Goal: Task Accomplishment & Management: Use online tool/utility

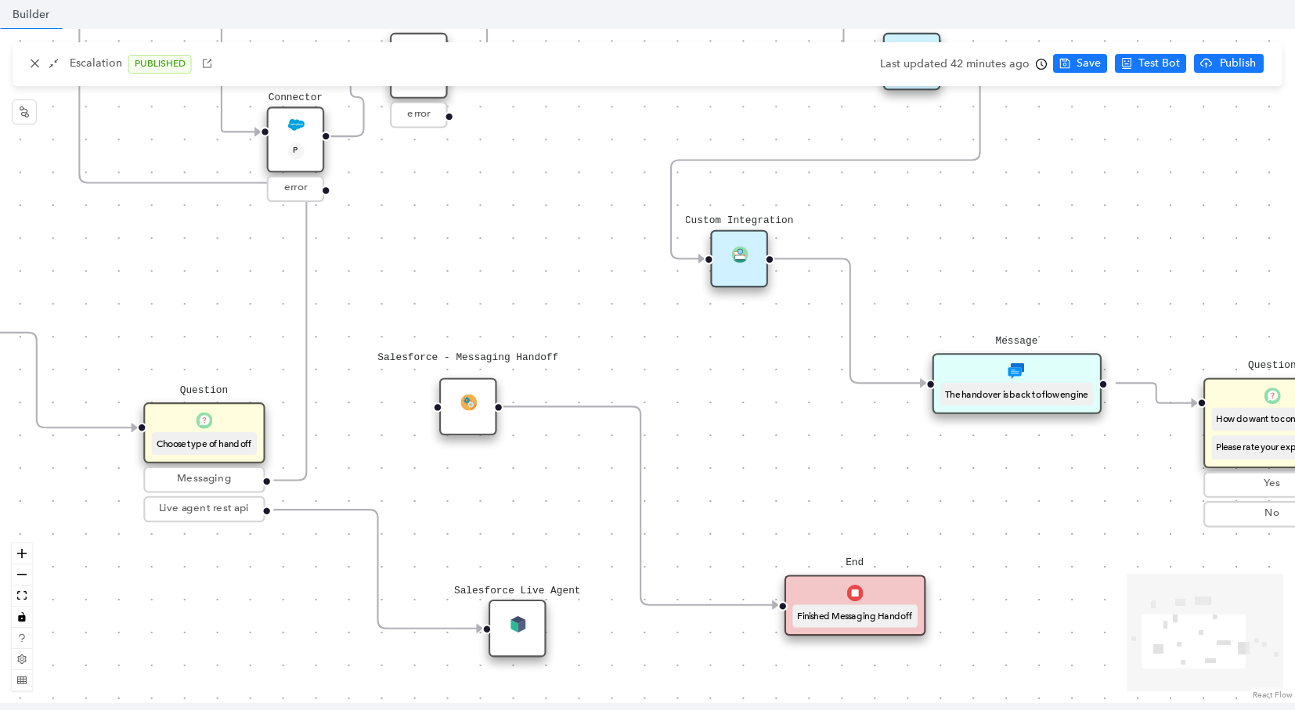
scroll to position [124, 0]
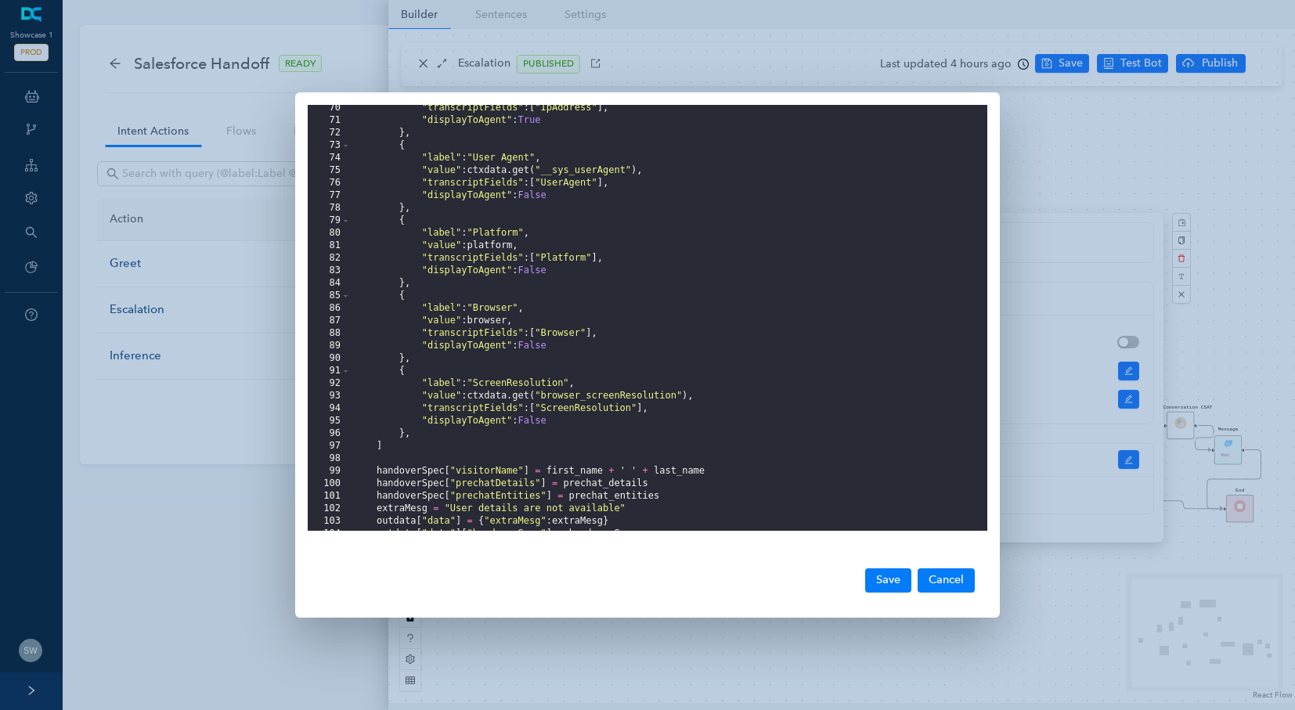
scroll to position [880, 0]
click at [929, 584] on button "Cancel" at bounding box center [945, 579] width 57 height 23
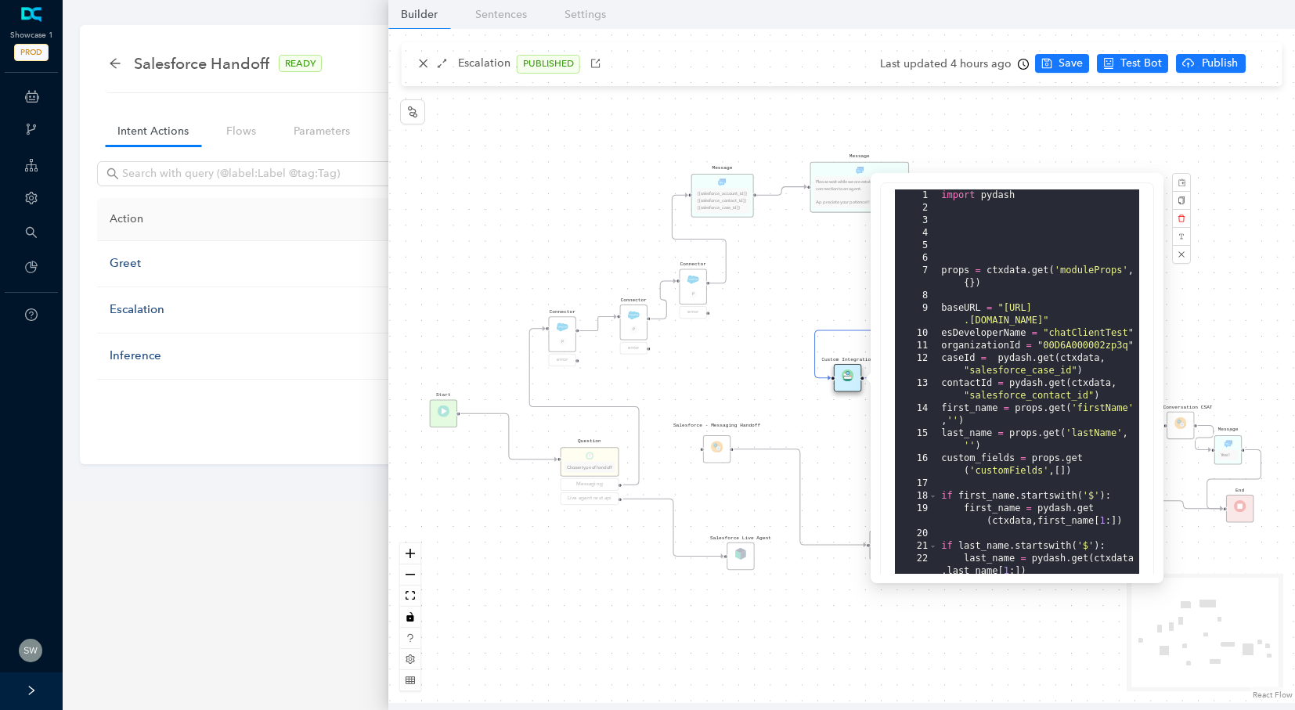
click at [427, 74] on div "Message Please wait while we are establishing a connection to an agent. Appreci…" at bounding box center [841, 366] width 906 height 674
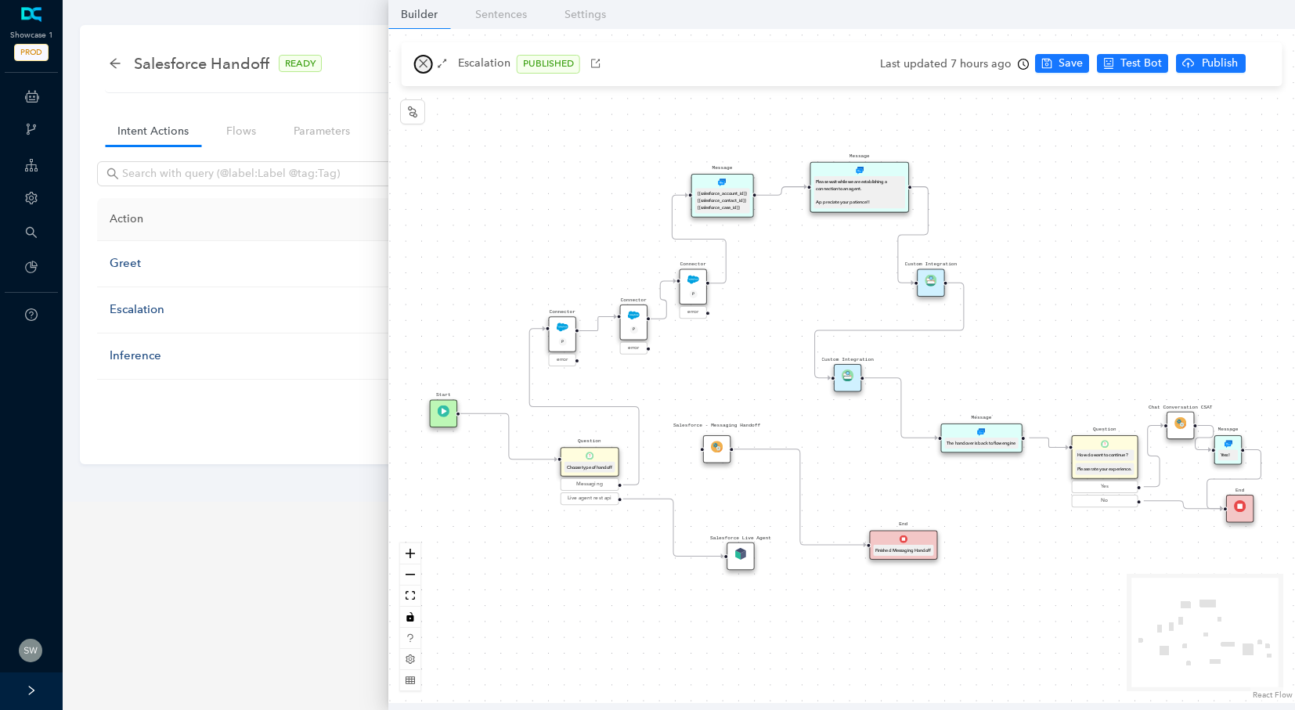
click at [430, 60] on button "button" at bounding box center [423, 64] width 19 height 19
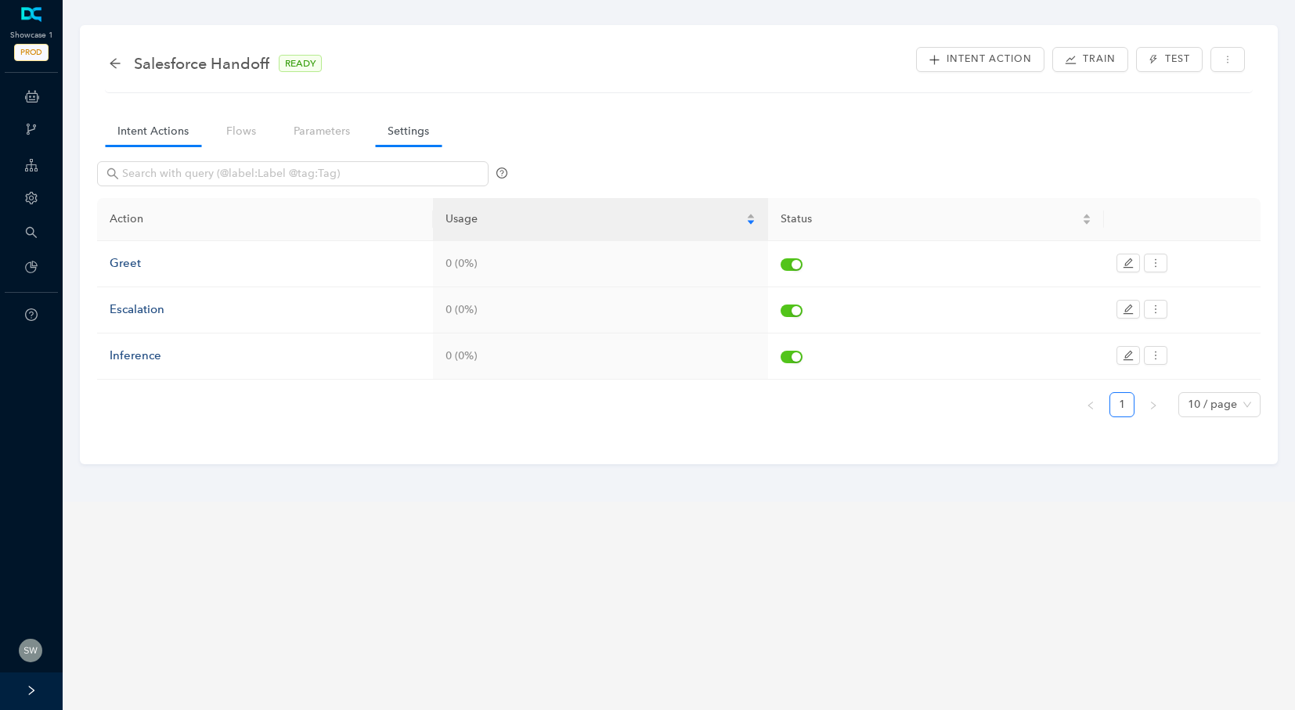
click at [425, 140] on link "Settings" at bounding box center [408, 131] width 67 height 29
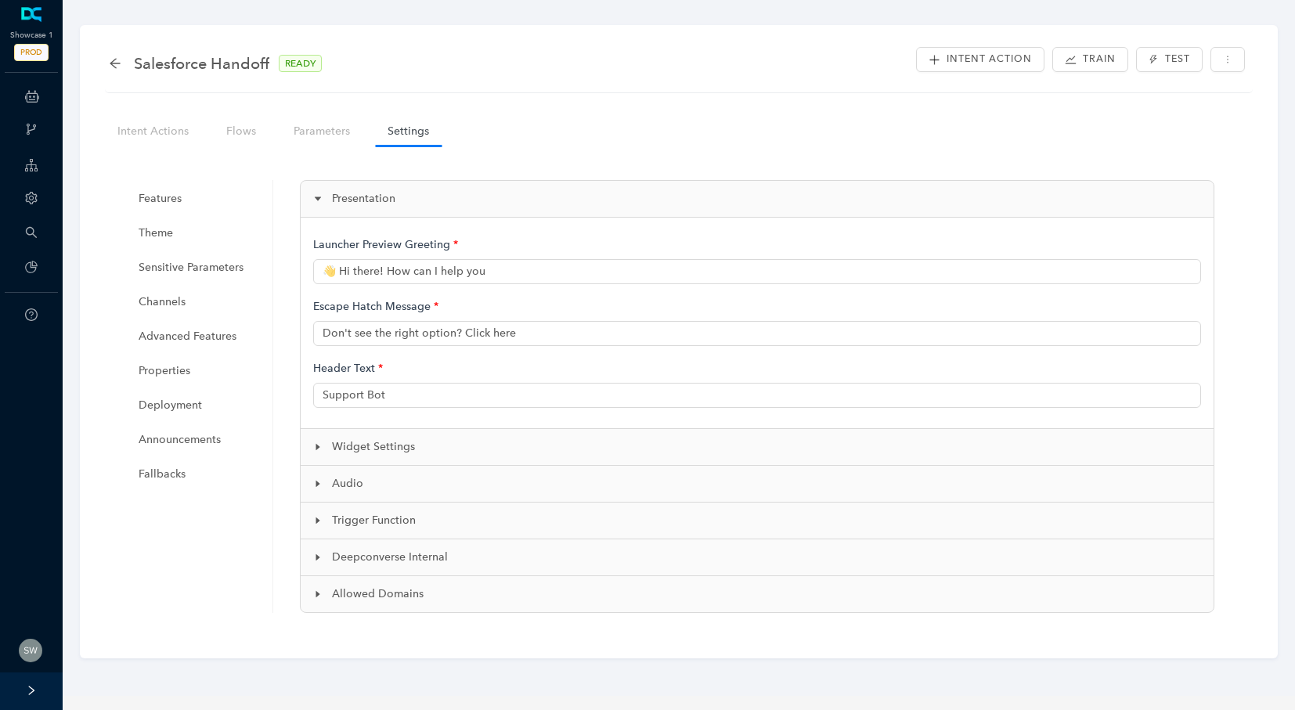
type input "👋 Hi there! How can I help you?"
click at [396, 448] on span "Widget Settings" at bounding box center [766, 446] width 869 height 17
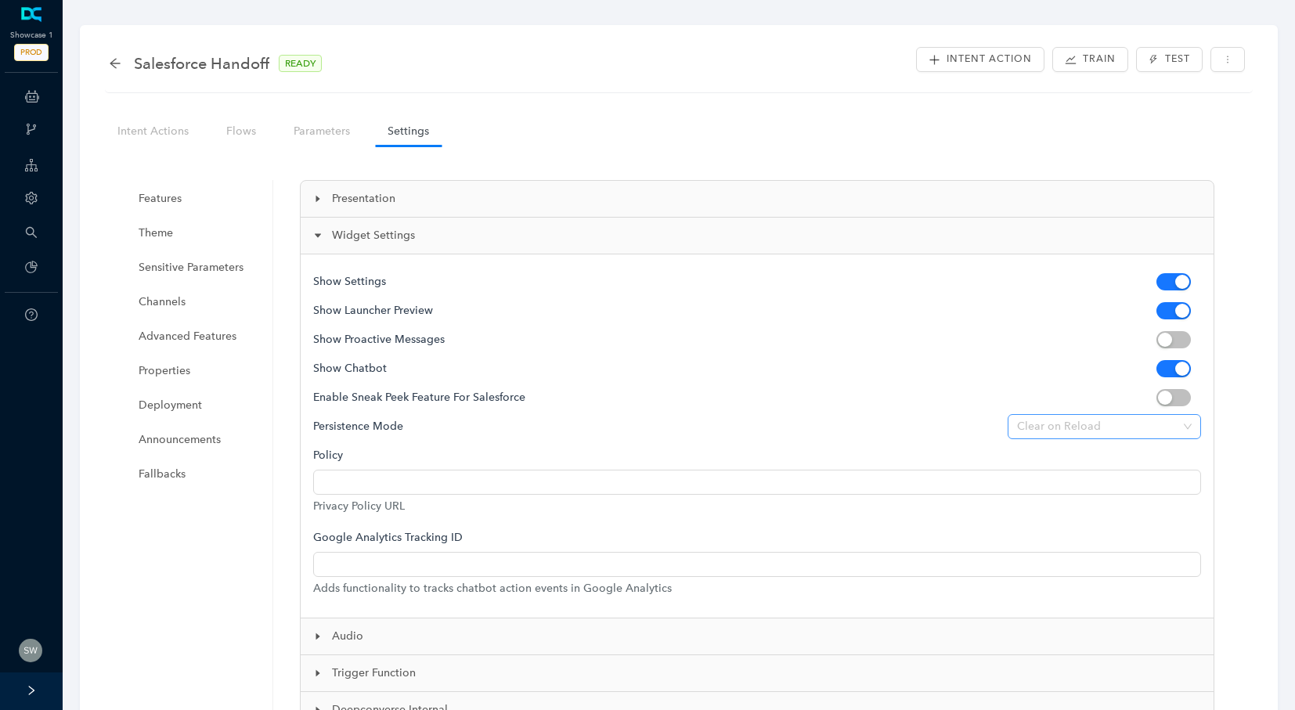
click at [1060, 427] on span "Clear on Reload" at bounding box center [1104, 426] width 175 height 23
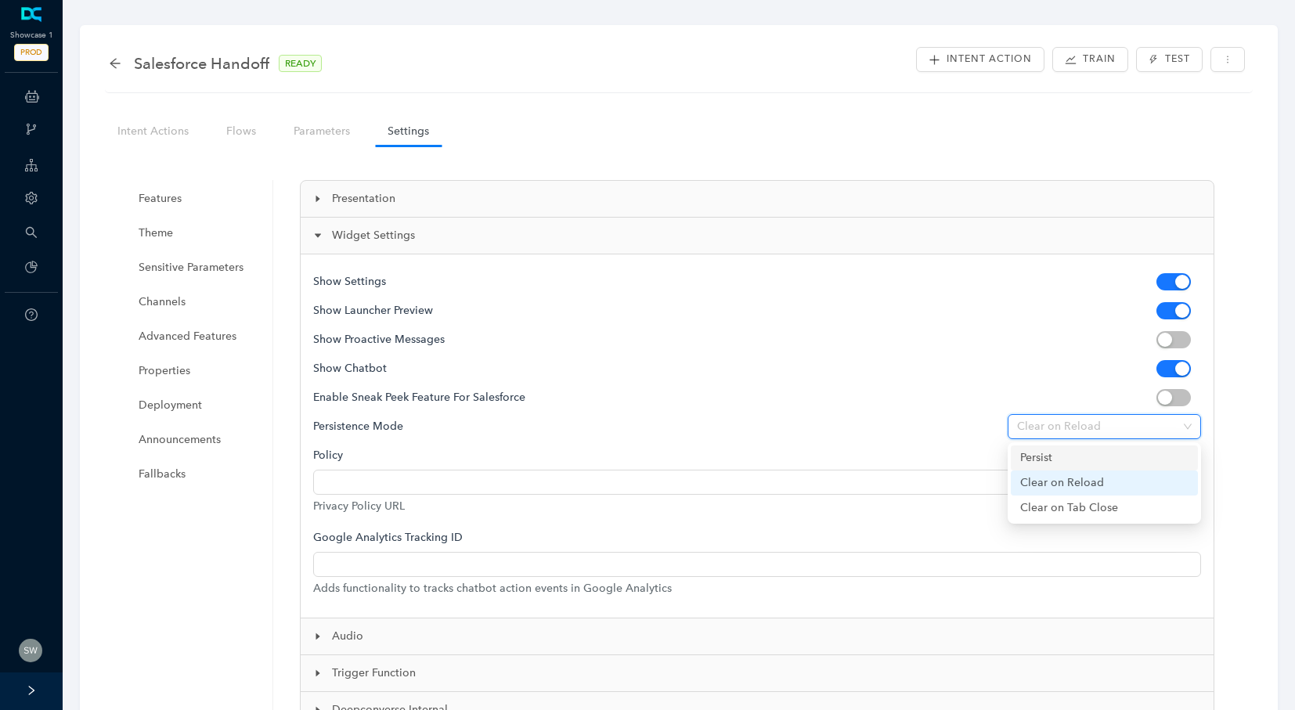
click at [1061, 456] on div "Persist" at bounding box center [1104, 457] width 168 height 17
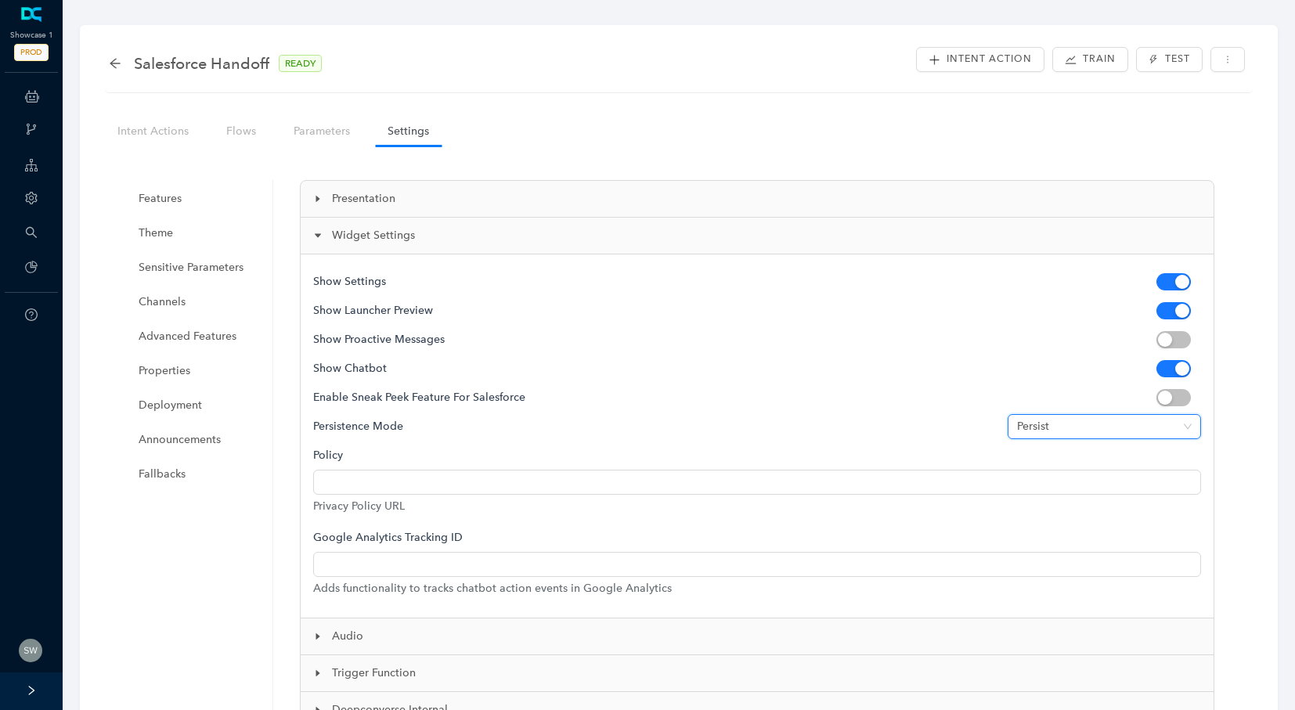
click at [1033, 330] on h5 "Show Proactive Messages" at bounding box center [734, 339] width 843 height 29
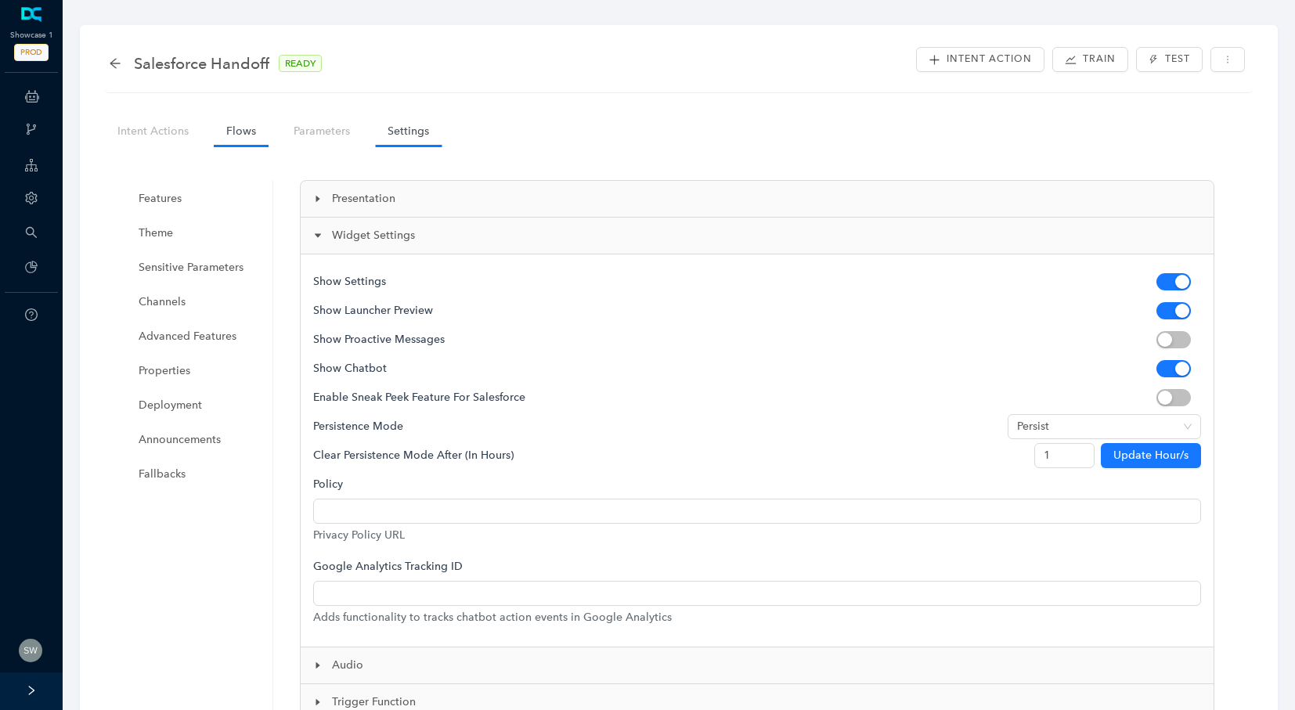
click at [243, 134] on link "Flows" at bounding box center [241, 131] width 55 height 29
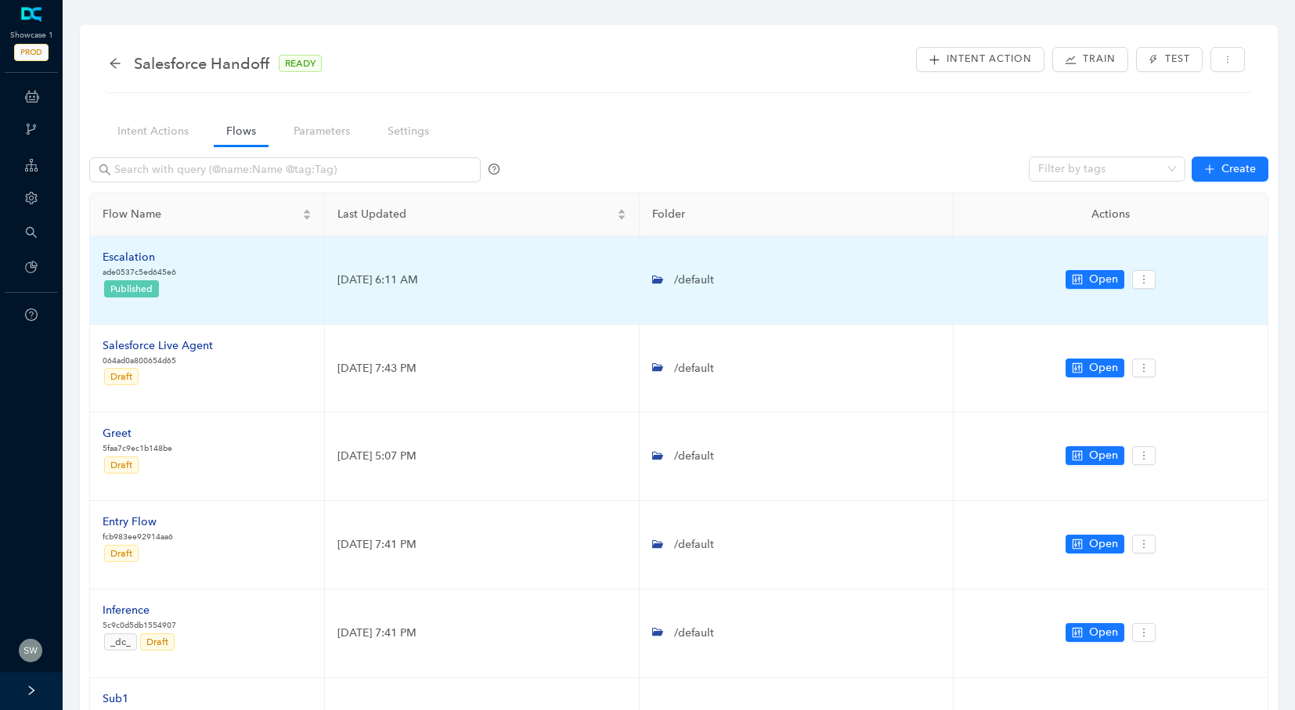
click at [149, 261] on div "Escalation" at bounding box center [140, 257] width 74 height 17
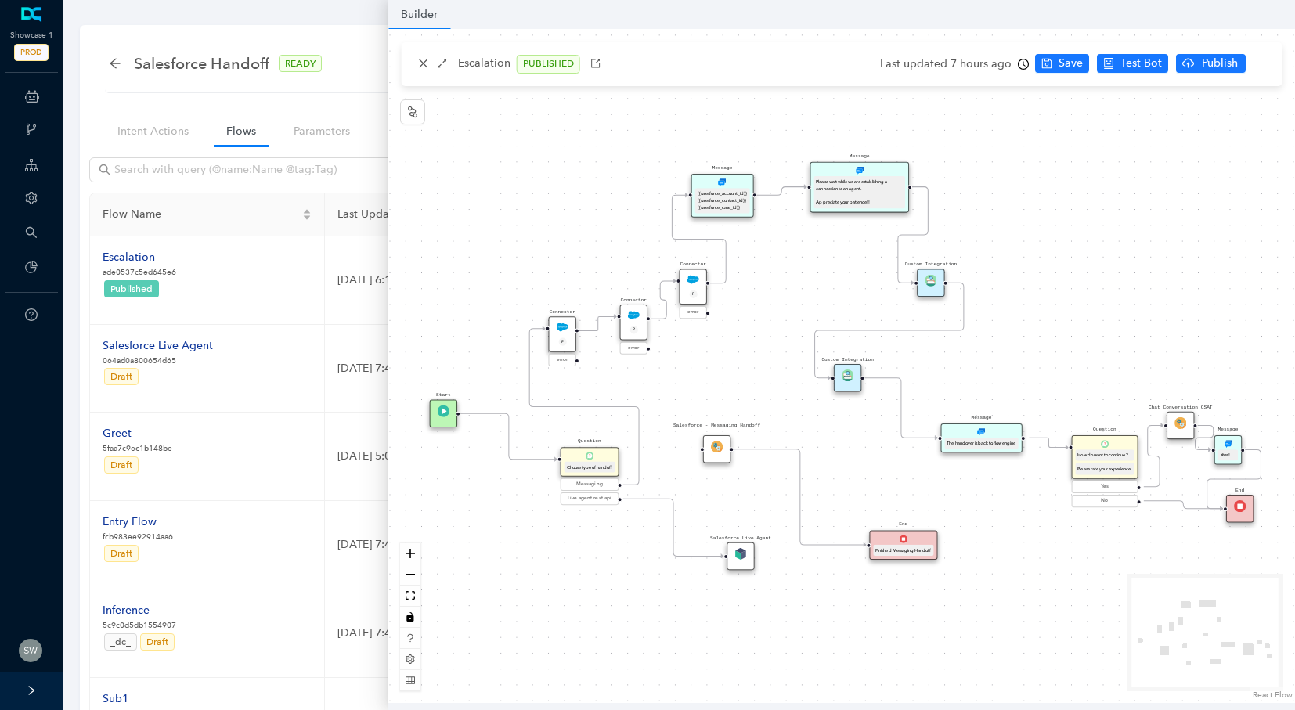
click at [849, 377] on img at bounding box center [848, 375] width 12 height 12
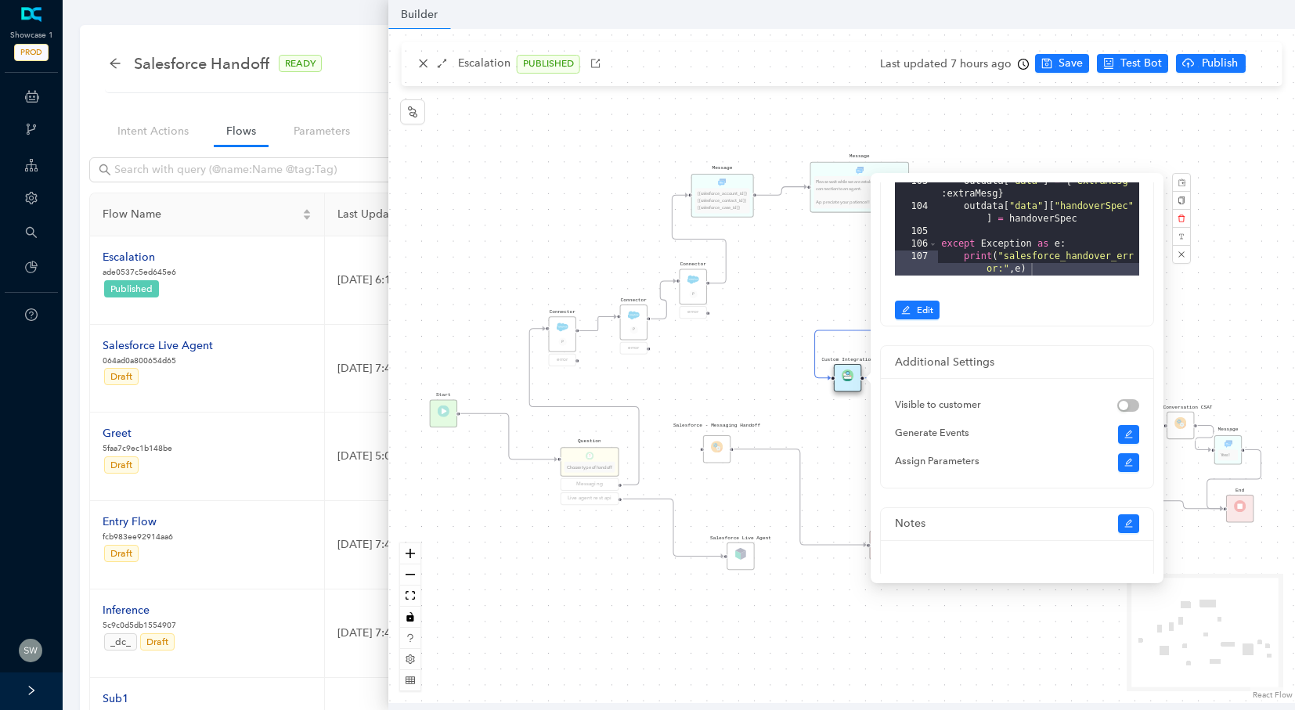
scroll to position [362, 0]
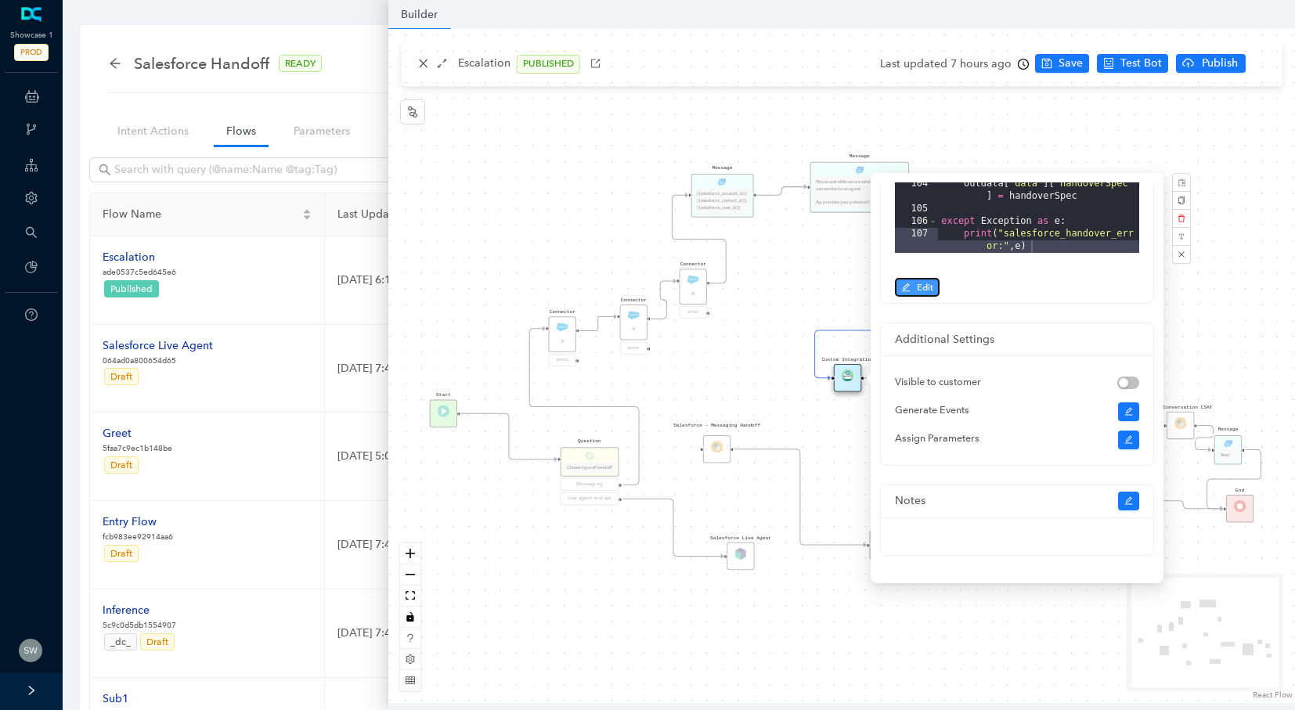
click at [917, 278] on button "Edit" at bounding box center [917, 287] width 45 height 19
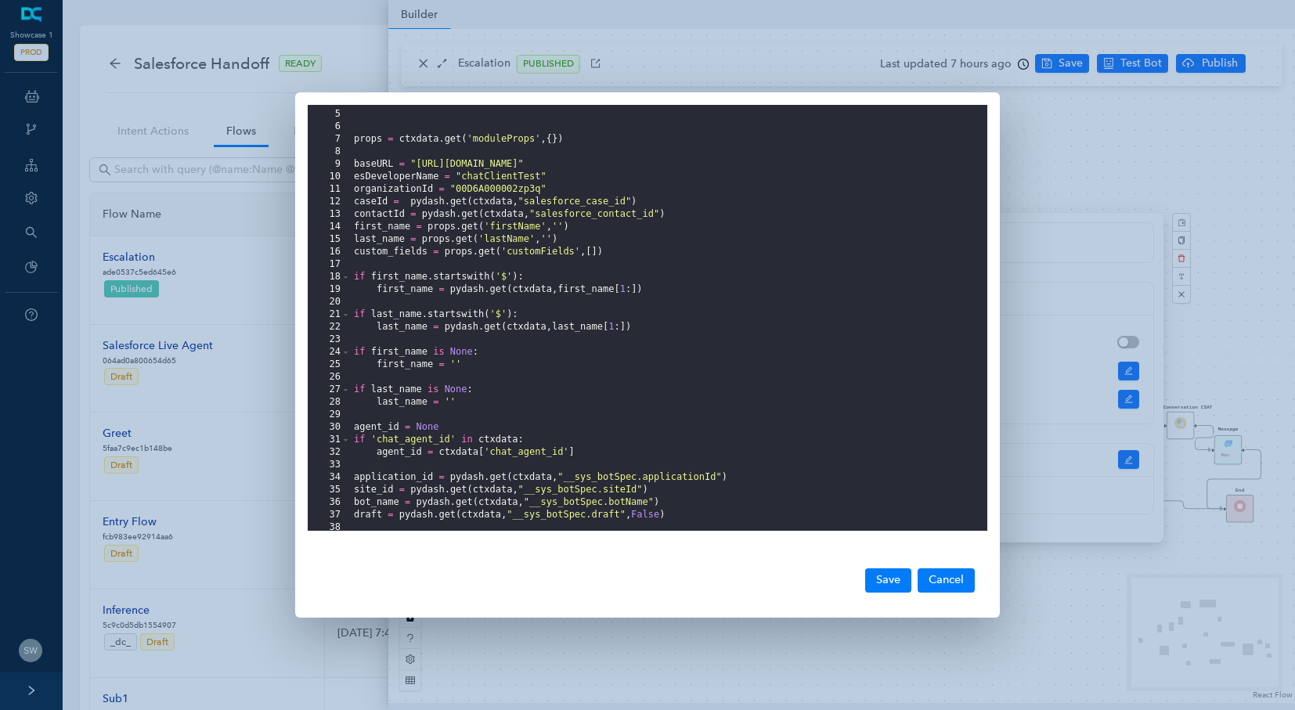
scroll to position [423, 0]
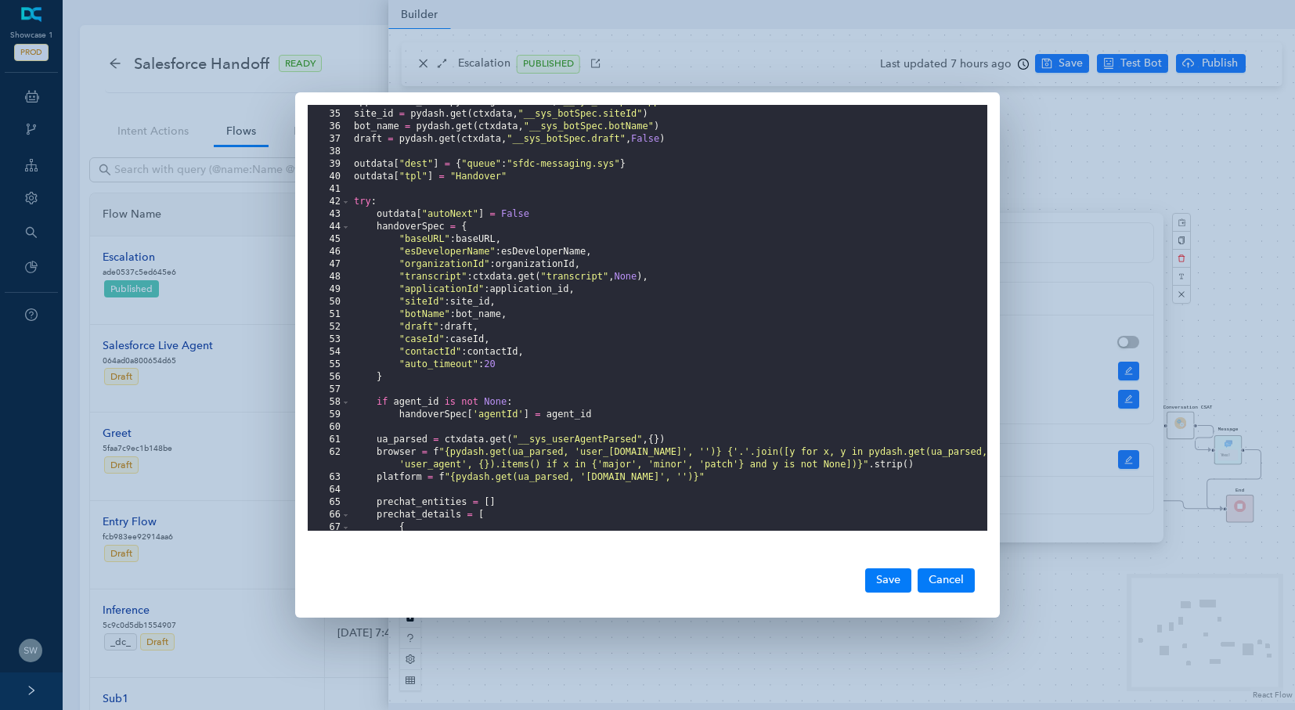
click at [501, 367] on div "application_id = pydash . get ( ctxdata , "__sys_botSpec.applicationId" ) site_…" at bounding box center [669, 321] width 636 height 451
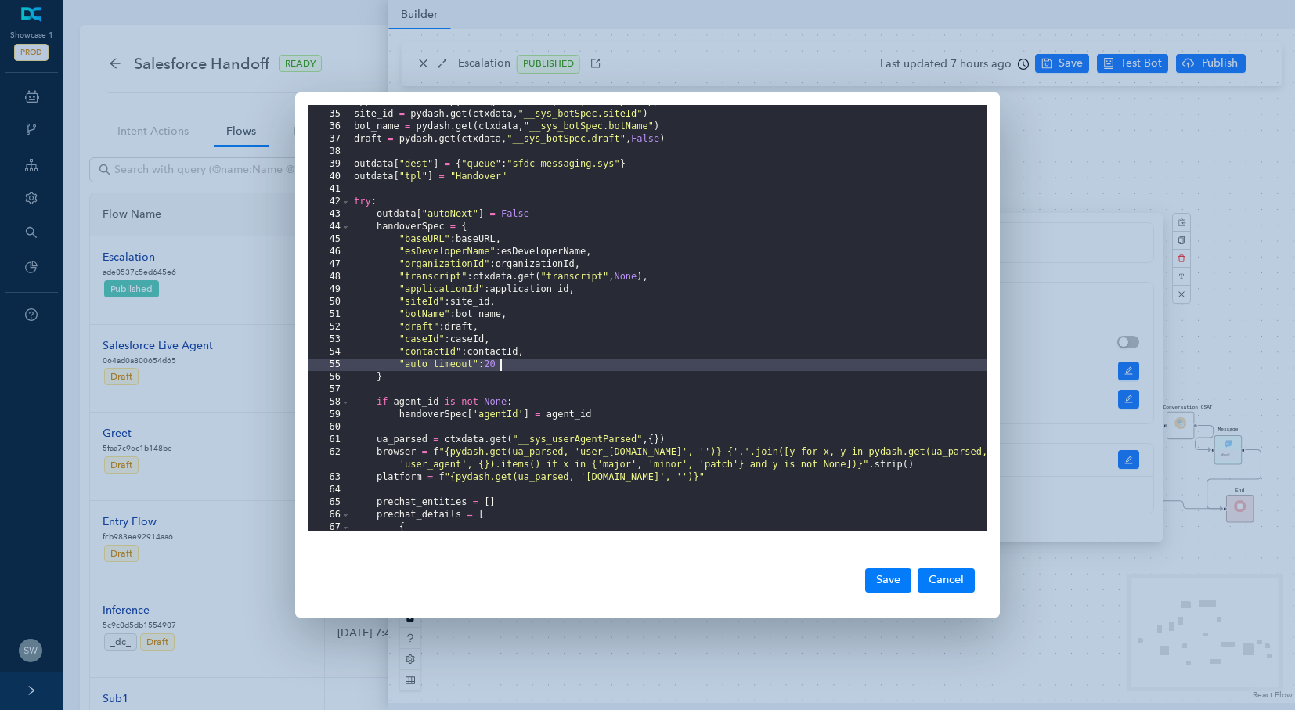
scroll to position [0, 0]
click at [888, 582] on button "Save" at bounding box center [888, 579] width 46 height 23
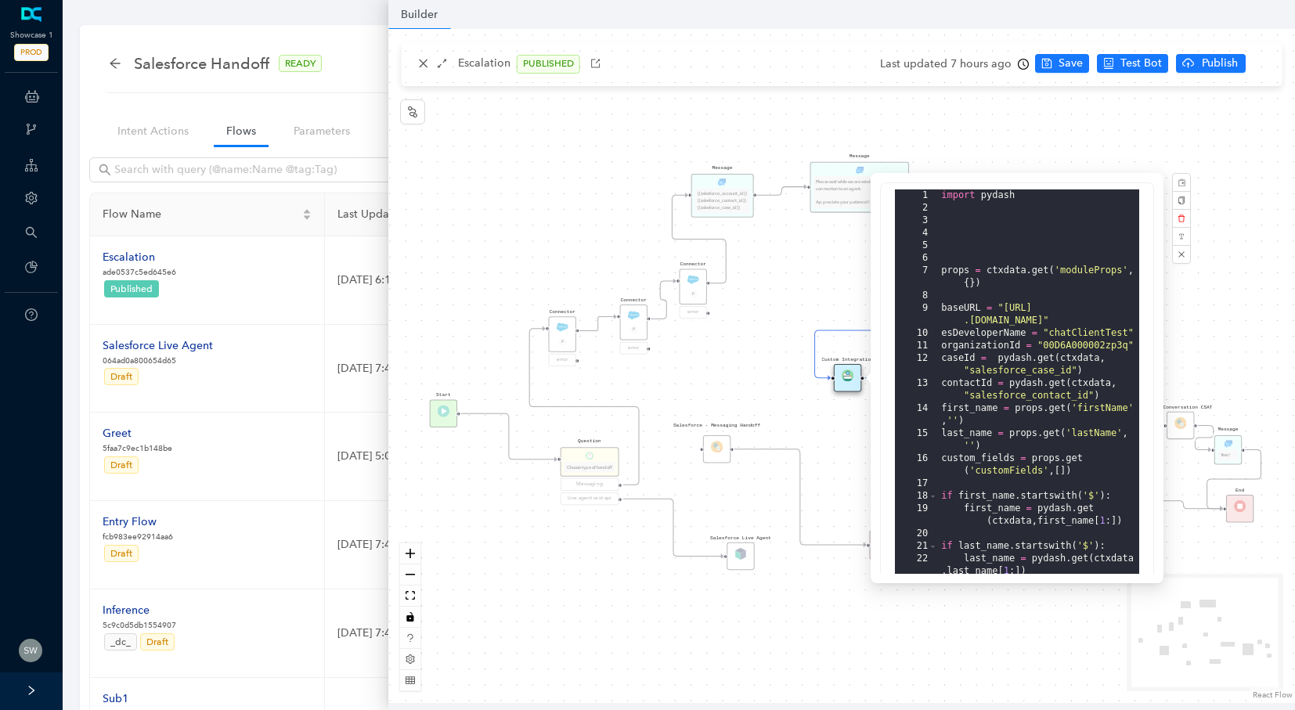
click at [936, 124] on div "Message Please wait while we are establishing a connection to an agent. Appreci…" at bounding box center [841, 366] width 906 height 674
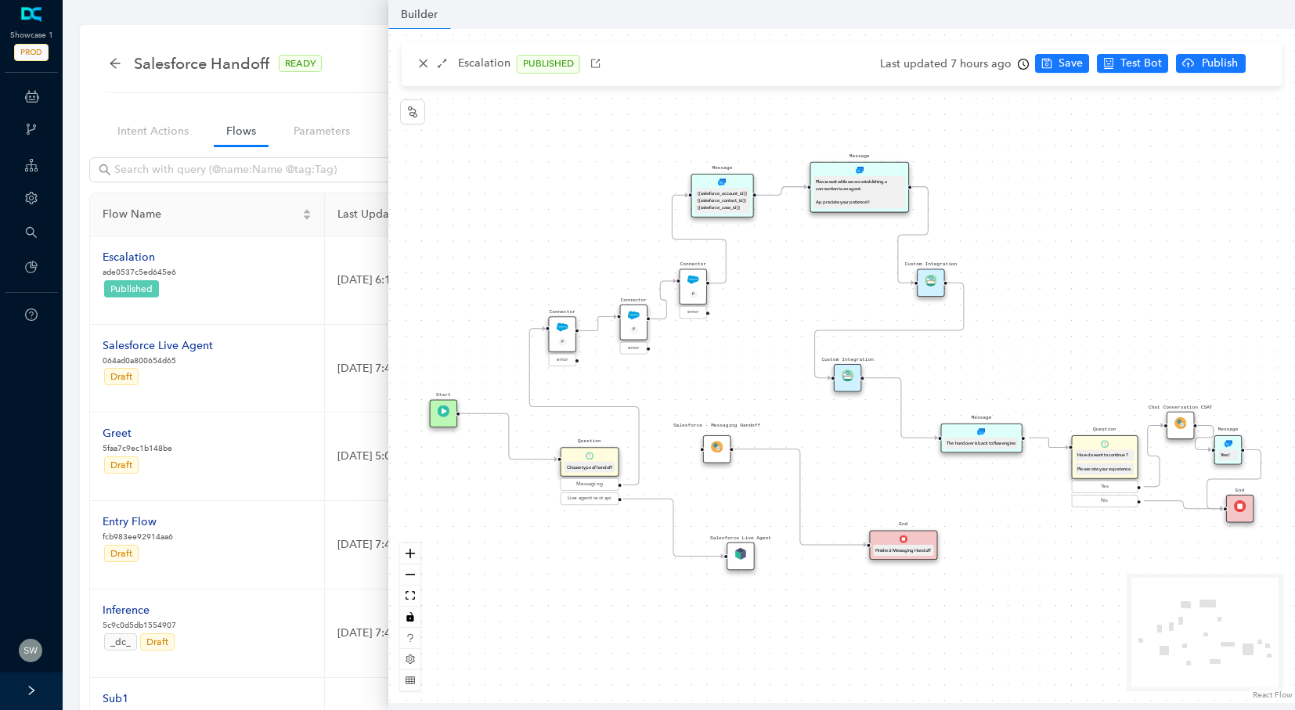
click at [852, 386] on div "Custom Integration" at bounding box center [847, 377] width 27 height 27
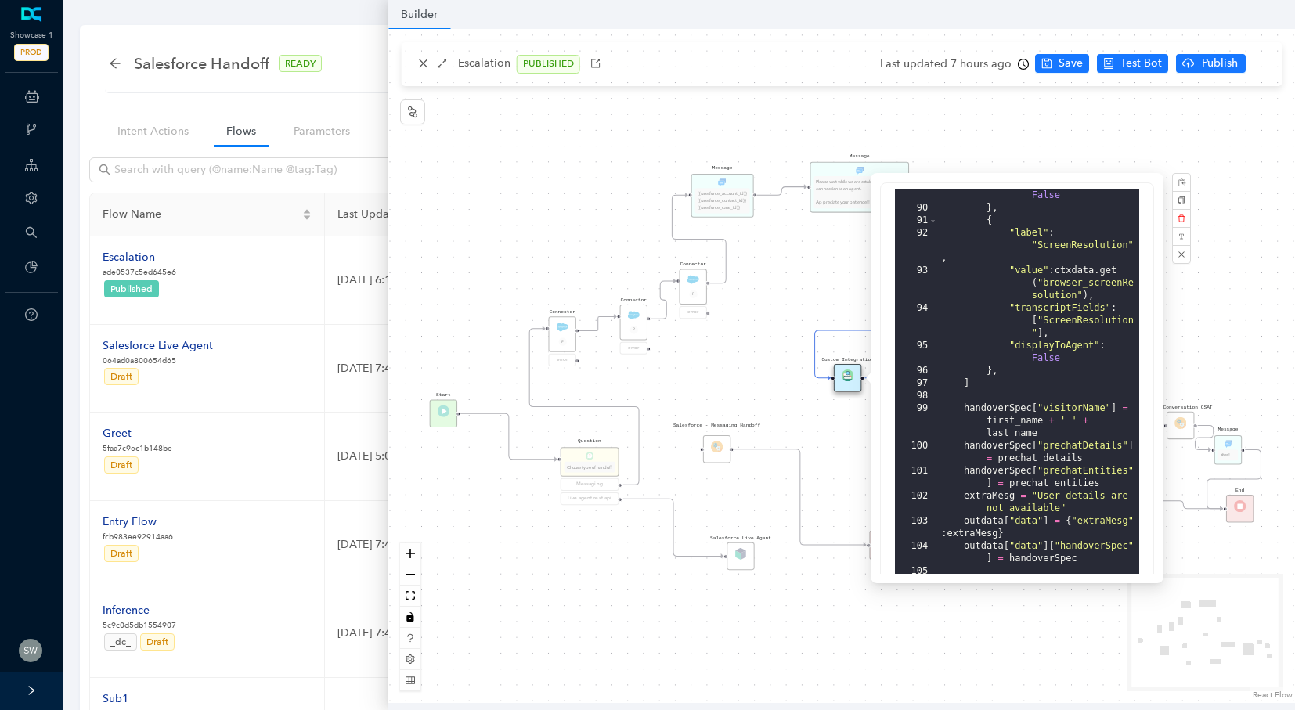
scroll to position [362, 0]
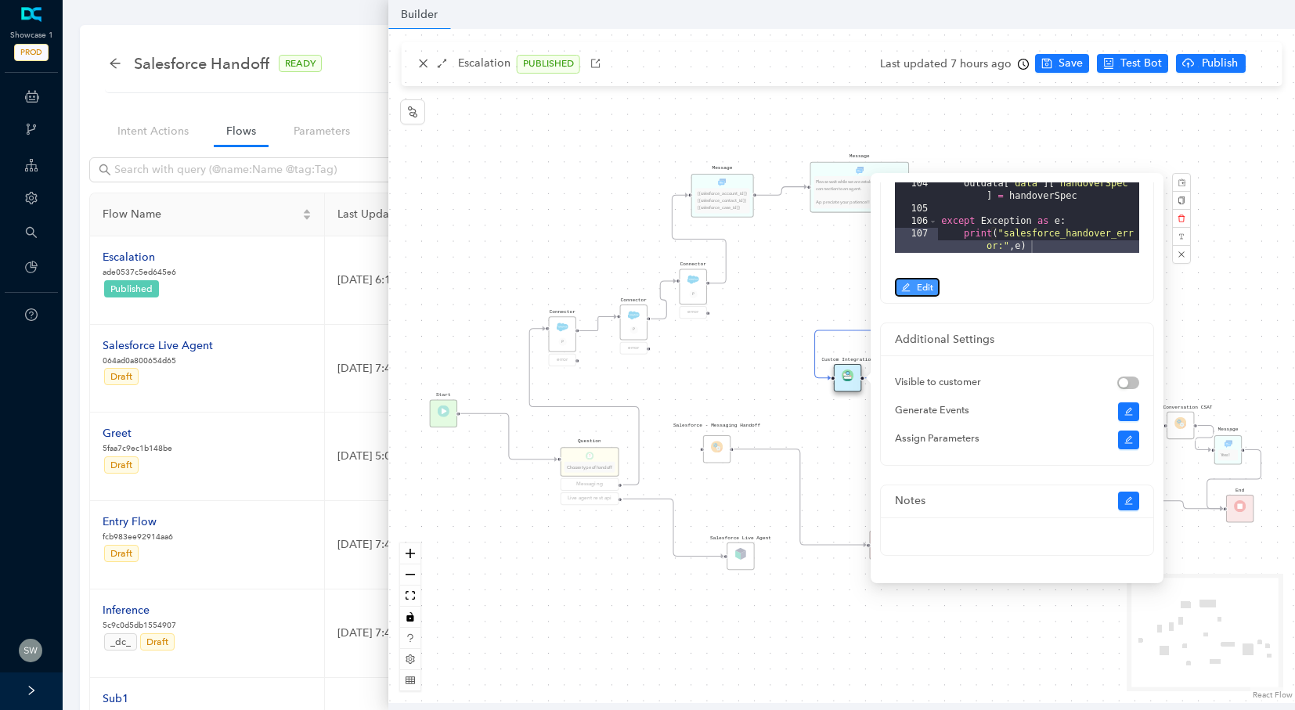
click at [921, 283] on span "Edit" at bounding box center [925, 287] width 16 height 14
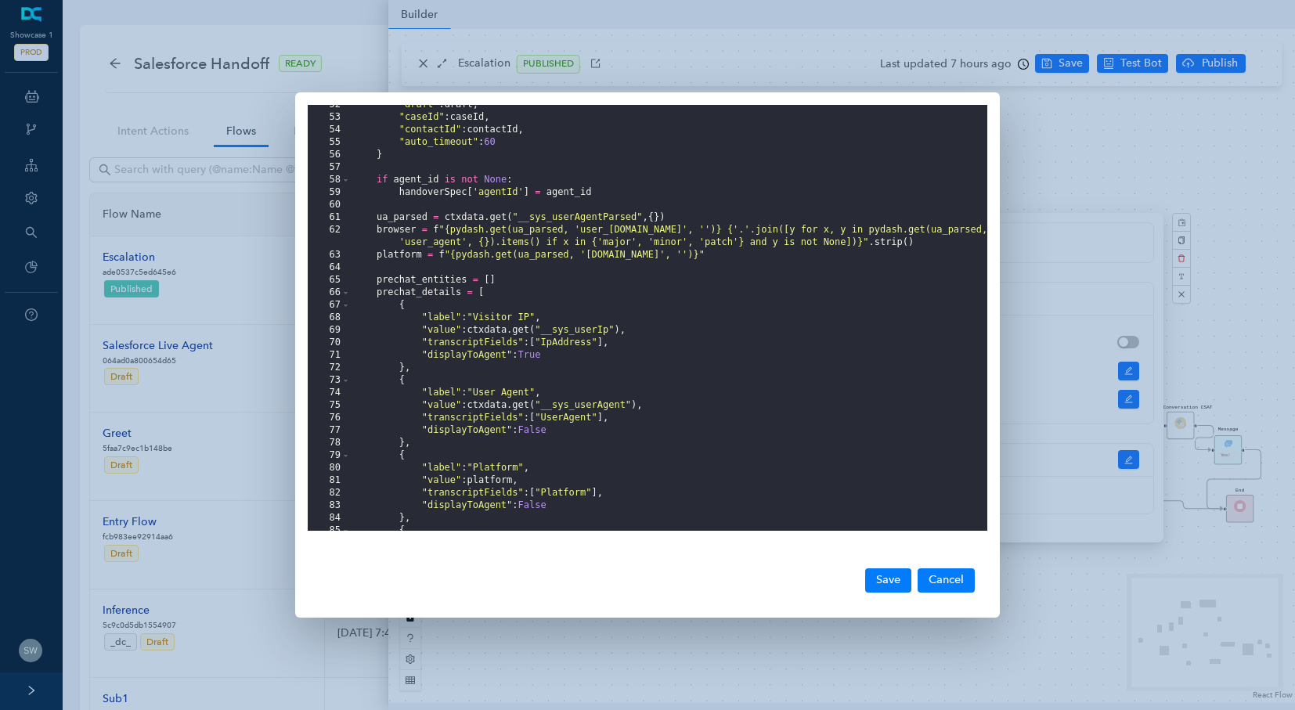
scroll to position [551, 0]
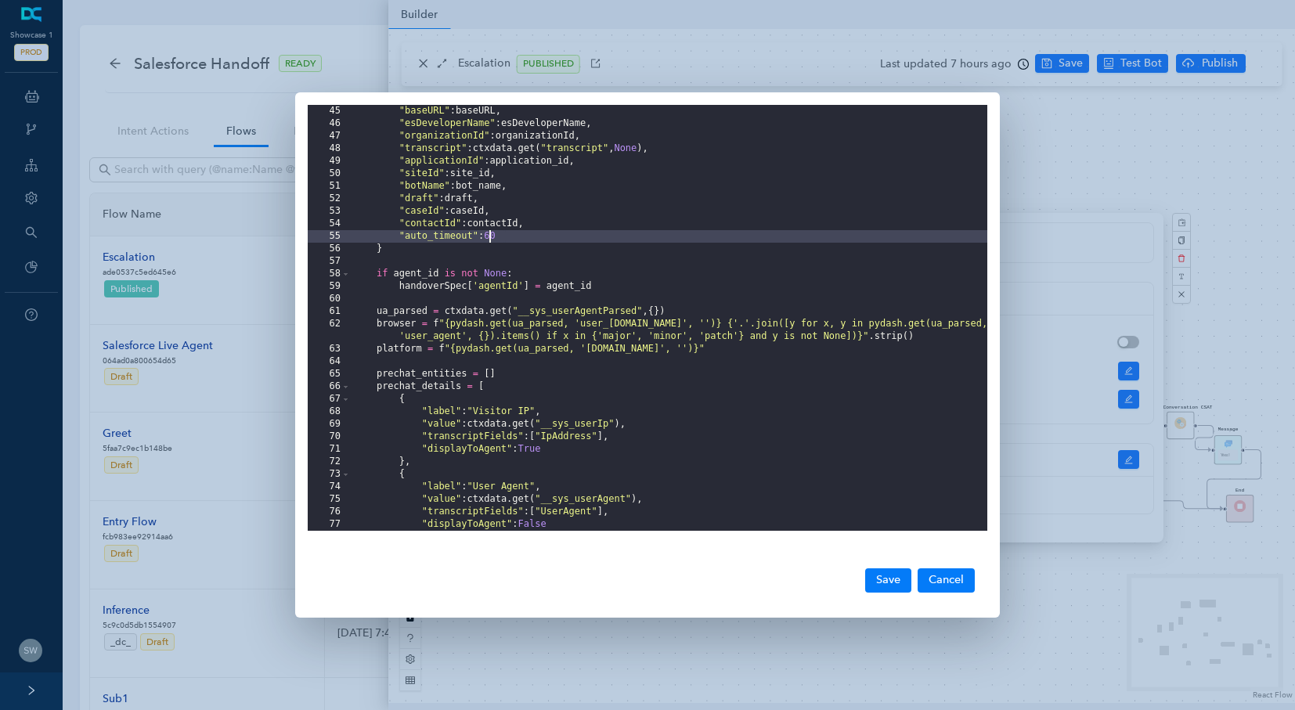
drag, startPoint x: 526, startPoint y: 238, endPoint x: 490, endPoint y: 232, distance: 36.4
click at [490, 232] on div ""baseURL" : baseURL , "esDeveloperName" : esDeveloperName , "organizationId" : …" at bounding box center [669, 330] width 636 height 451
click at [1047, 133] on div "45 46 47 48 49 50 51 52 53 54 55 56 57 58 59 60 61 62 63 64 65 66 67 68 69 70 7…" at bounding box center [647, 355] width 1295 height 710
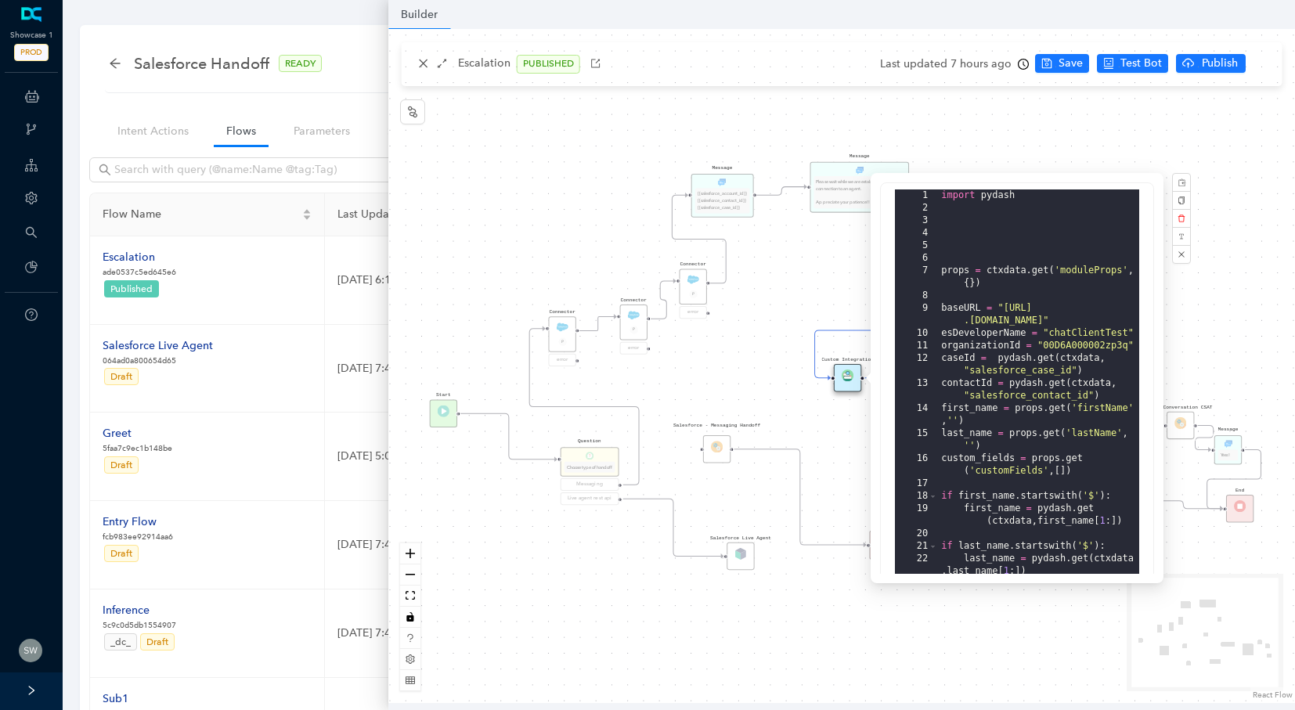
click at [1060, 60] on div "Message Please wait while we are establishing a connection to an agent. Appreci…" at bounding box center [841, 366] width 906 height 674
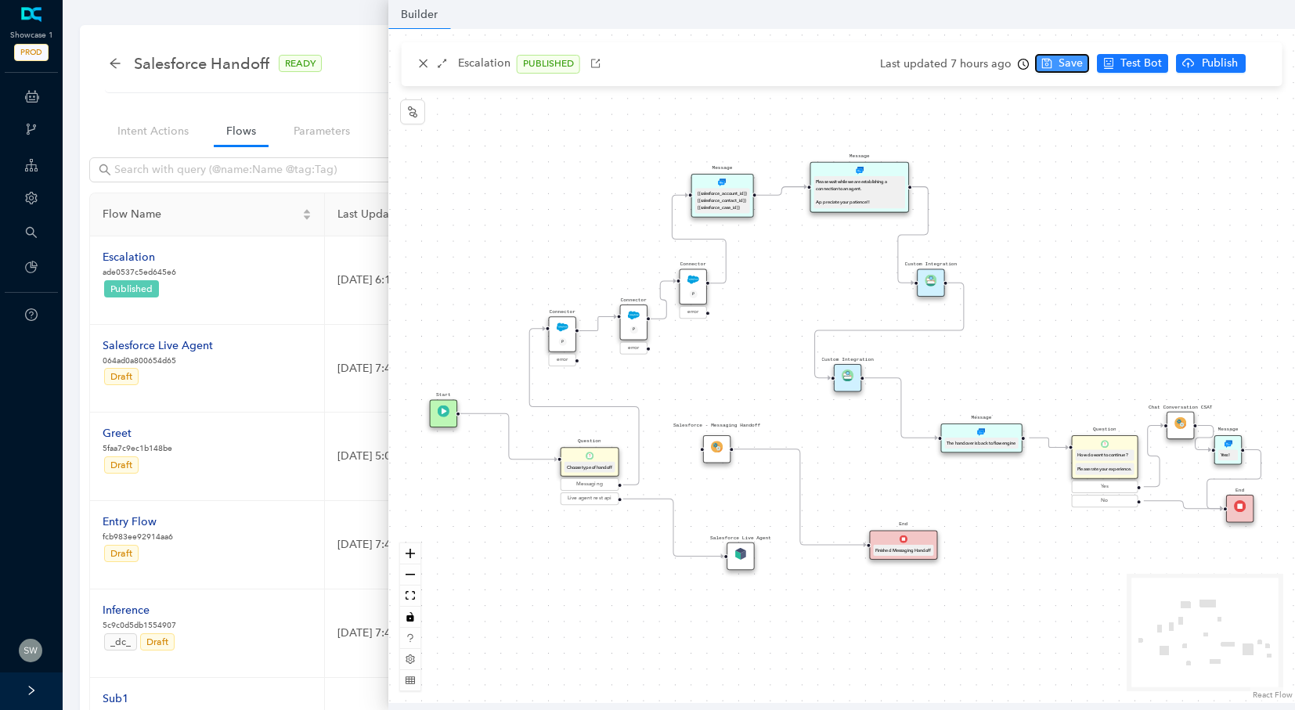
click at [1061, 63] on span "Save" at bounding box center [1070, 63] width 24 height 17
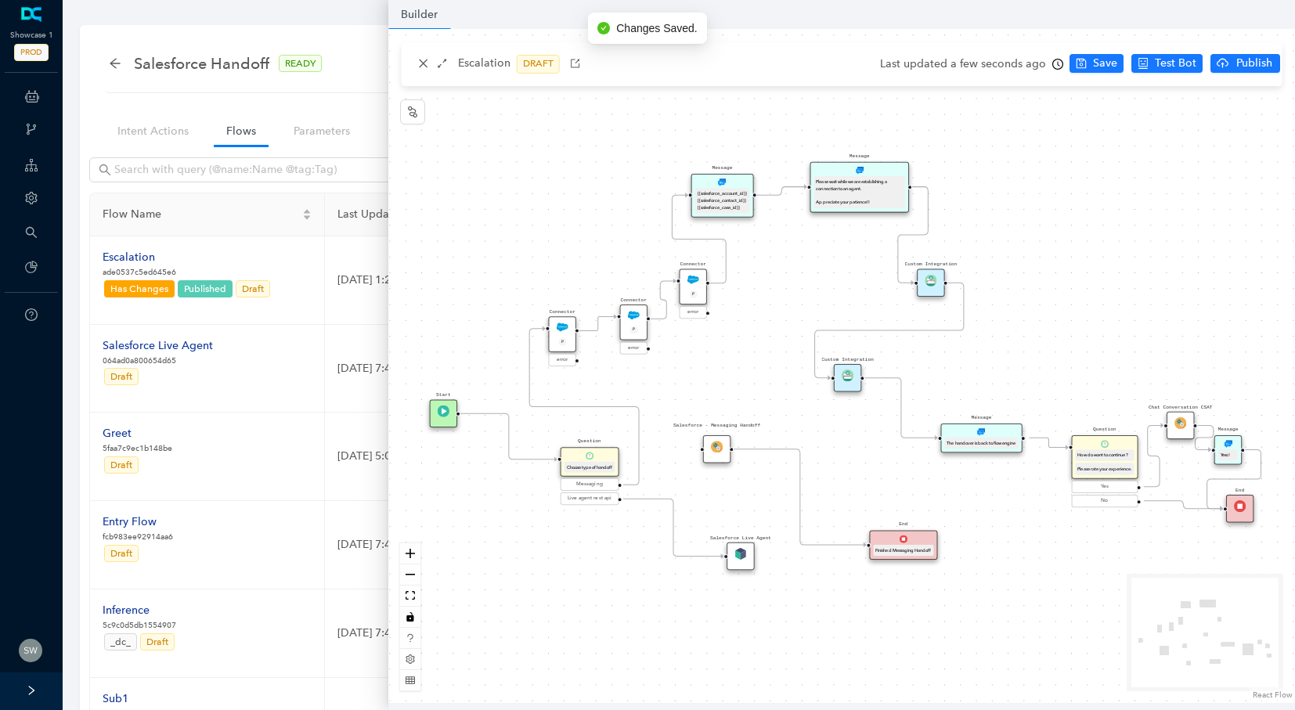
click at [841, 373] on div "Custom Integration" at bounding box center [847, 377] width 27 height 27
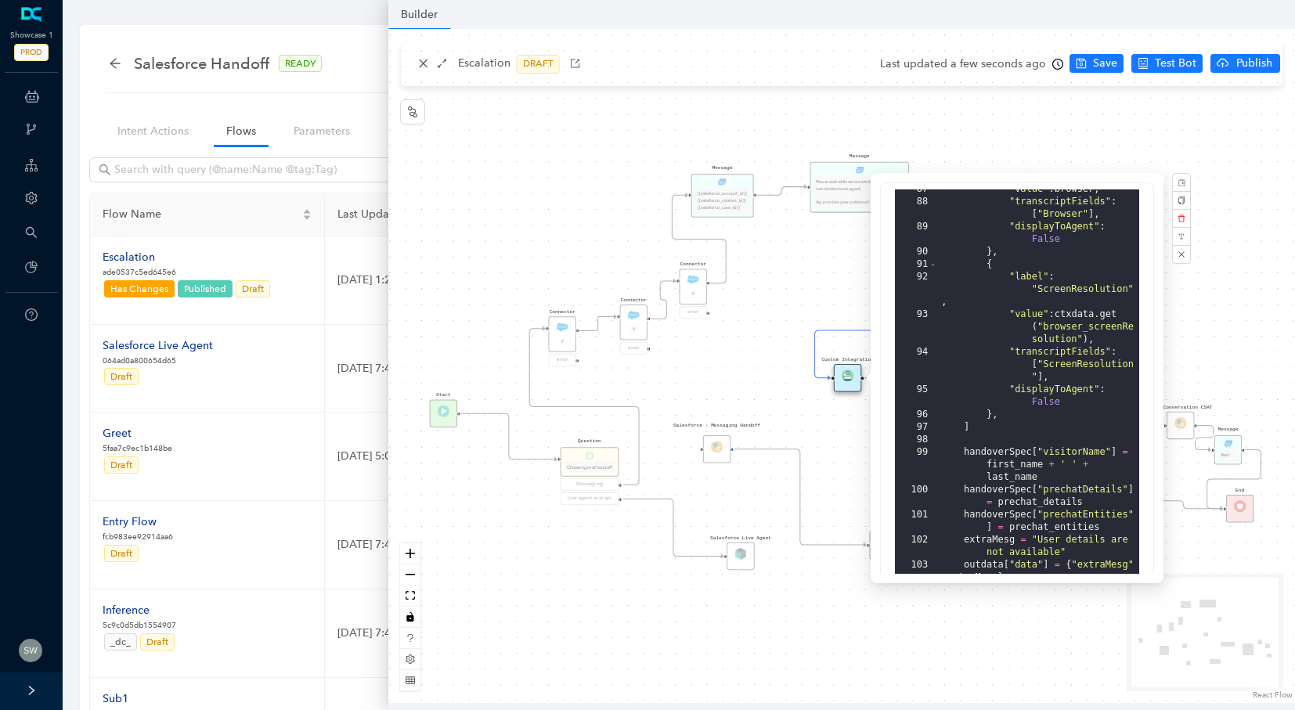
scroll to position [362, 0]
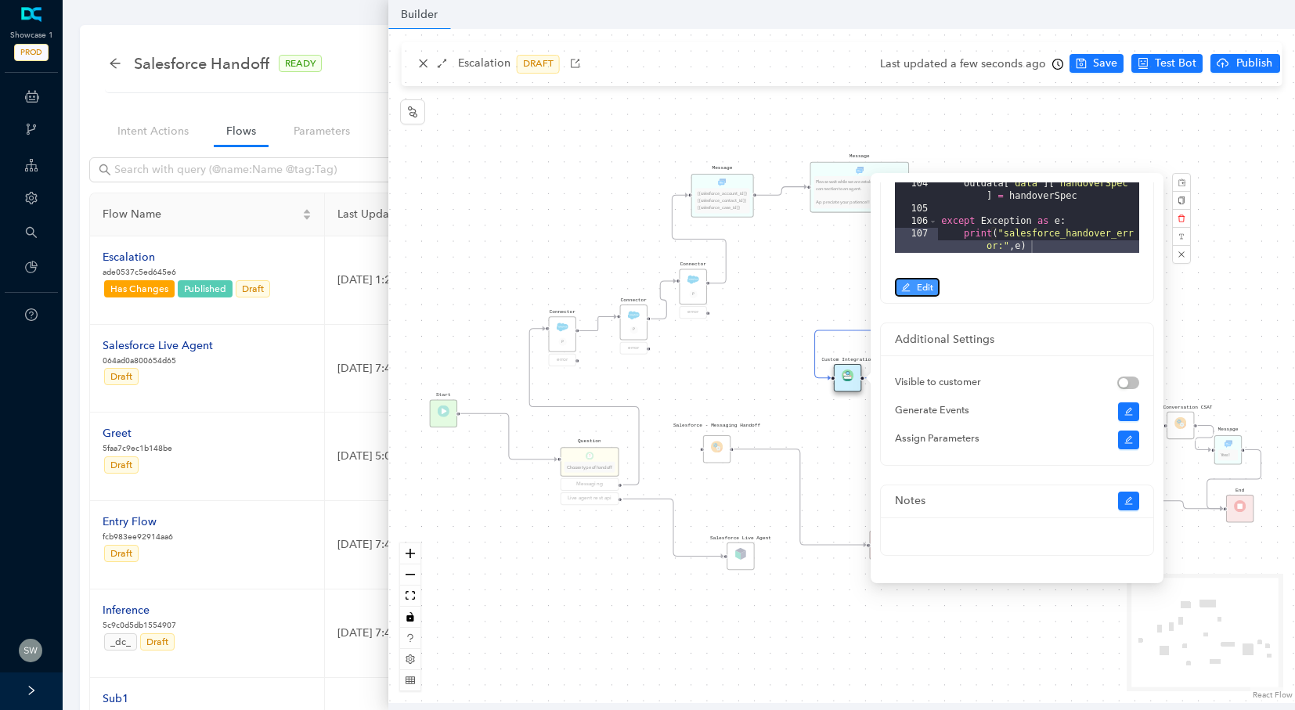
click at [910, 287] on icon "edit" at bounding box center [905, 287] width 9 height 9
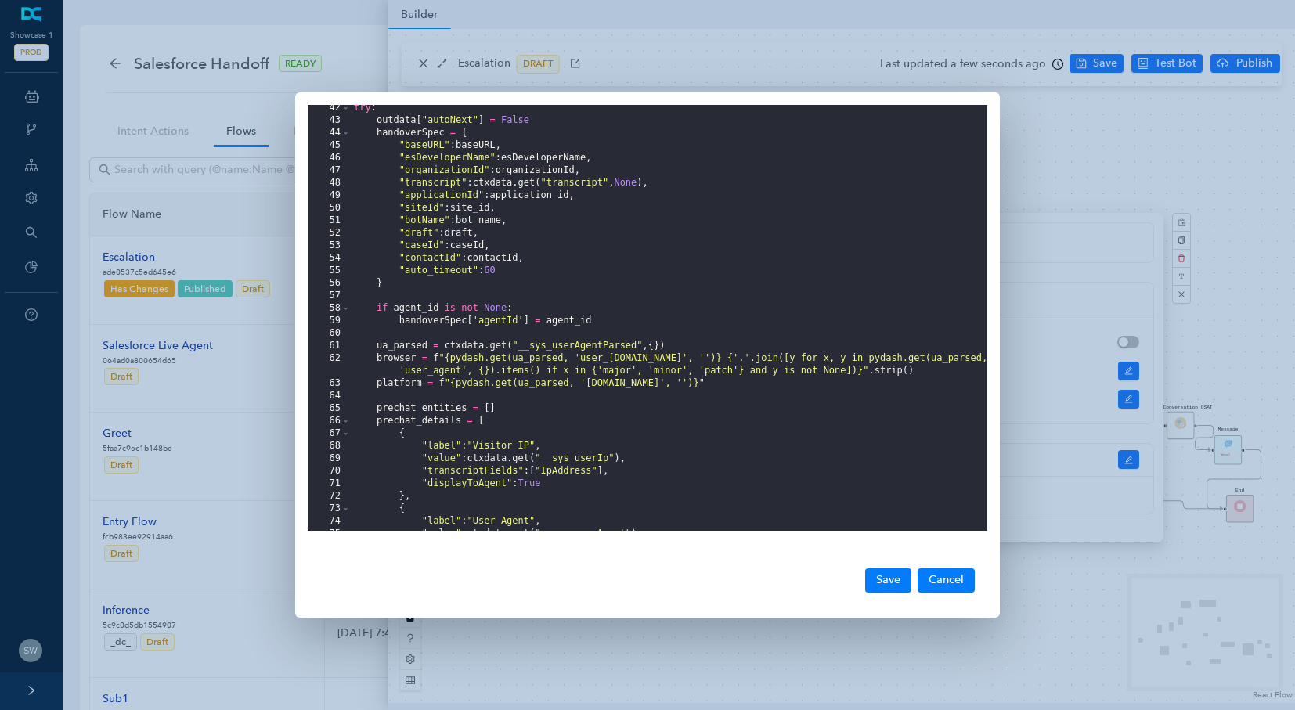
scroll to position [658, 0]
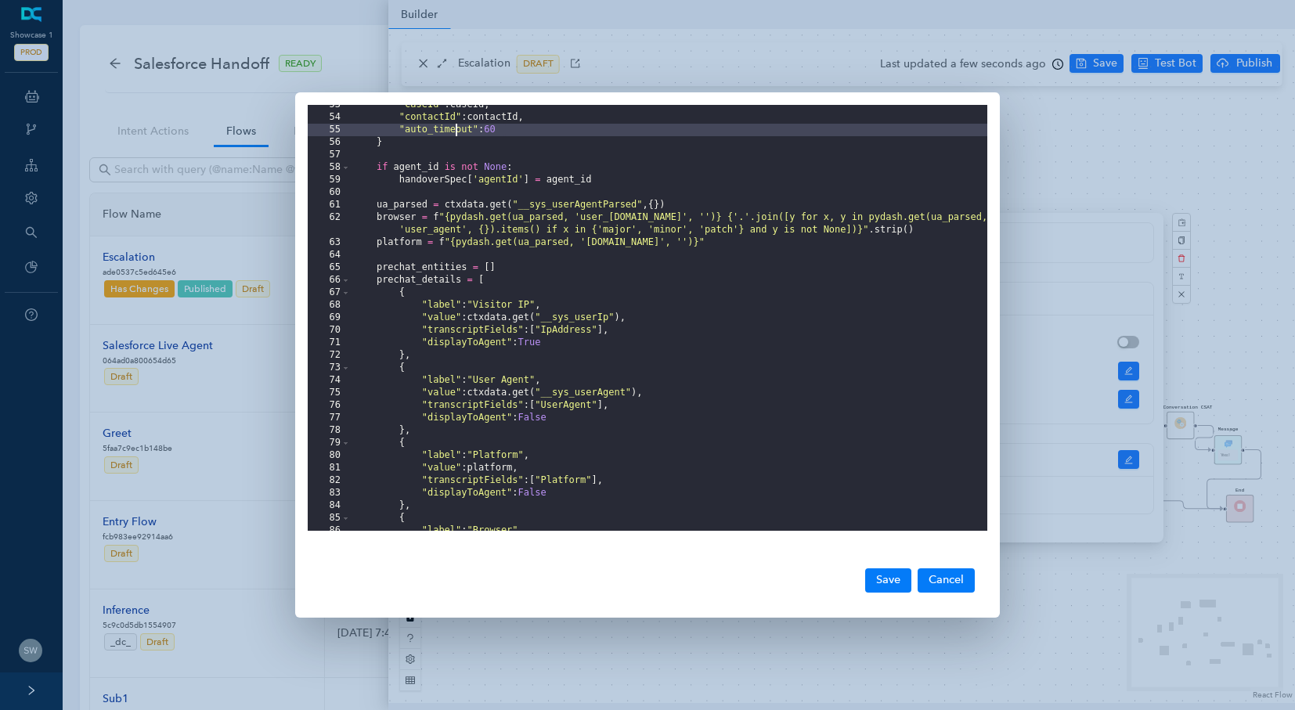
drag, startPoint x: 516, startPoint y: 130, endPoint x: 456, endPoint y: 132, distance: 59.5
click at [456, 132] on div ""caseId" : caseId , "contactId" : contactId , "auto_timeout" : 60 } if agent_id…" at bounding box center [669, 324] width 636 height 451
click at [1136, 128] on div "53 54 55 56 57 58 59 60 61 62 63 64 65 66 67 68 69 70 71 72 73 74 75 76 77 78 7…" at bounding box center [647, 355] width 1295 height 710
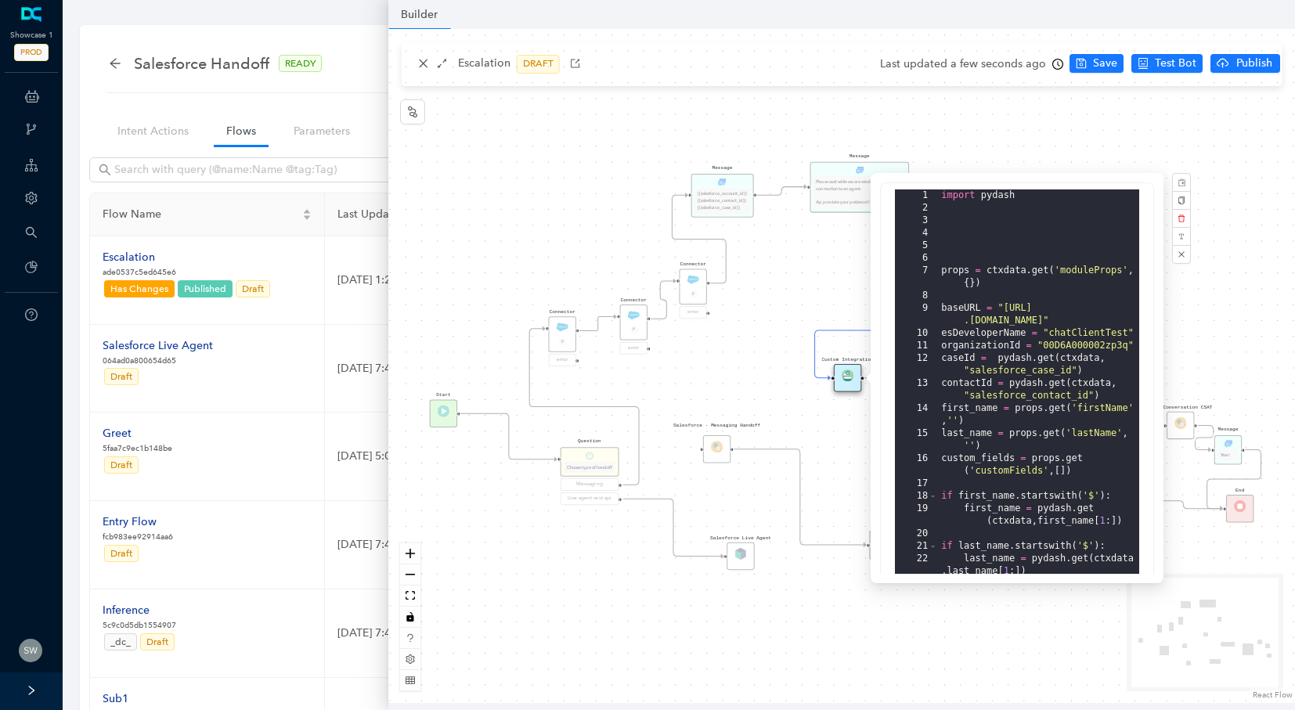
click at [1245, 64] on div "Message Please wait while we are establishing a connection to an agent. Appreci…" at bounding box center [841, 366] width 906 height 674
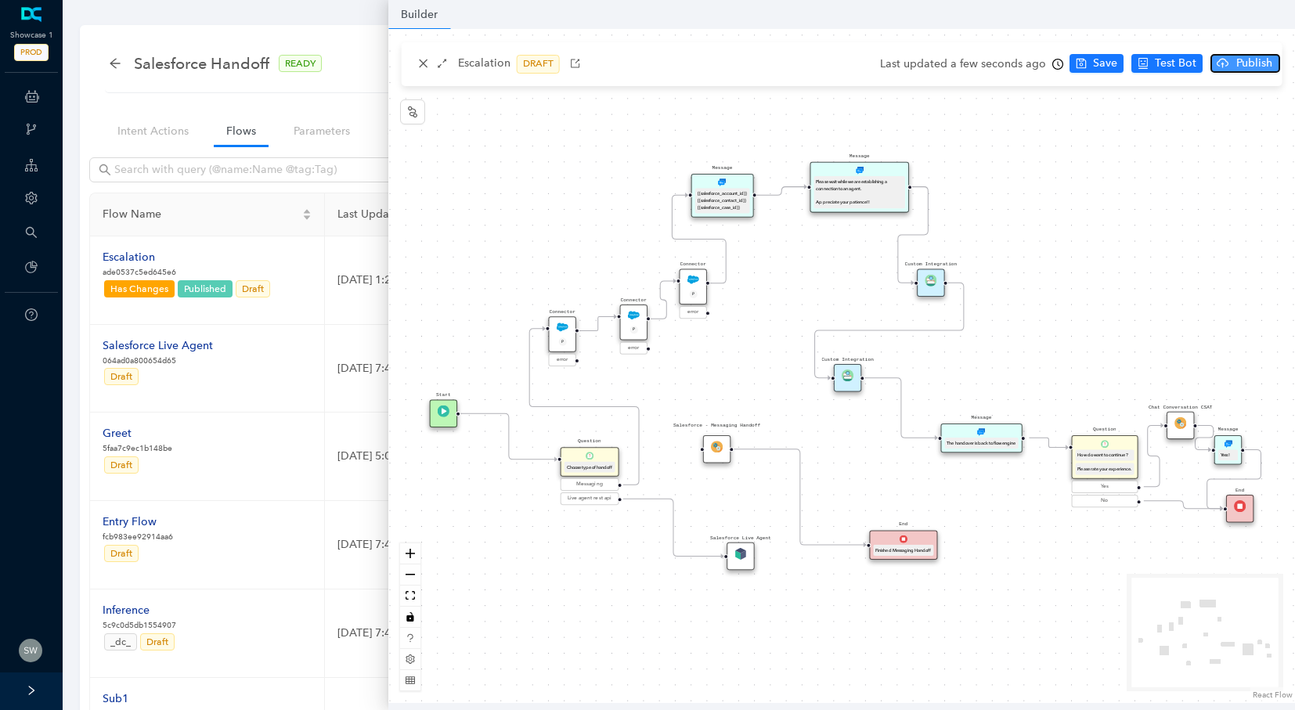
click at [1240, 57] on span "Publish" at bounding box center [1253, 63] width 39 height 17
click at [1259, 124] on button "Yes" at bounding box center [1273, 124] width 30 height 19
